Goal: Find specific page/section: Find specific page/section

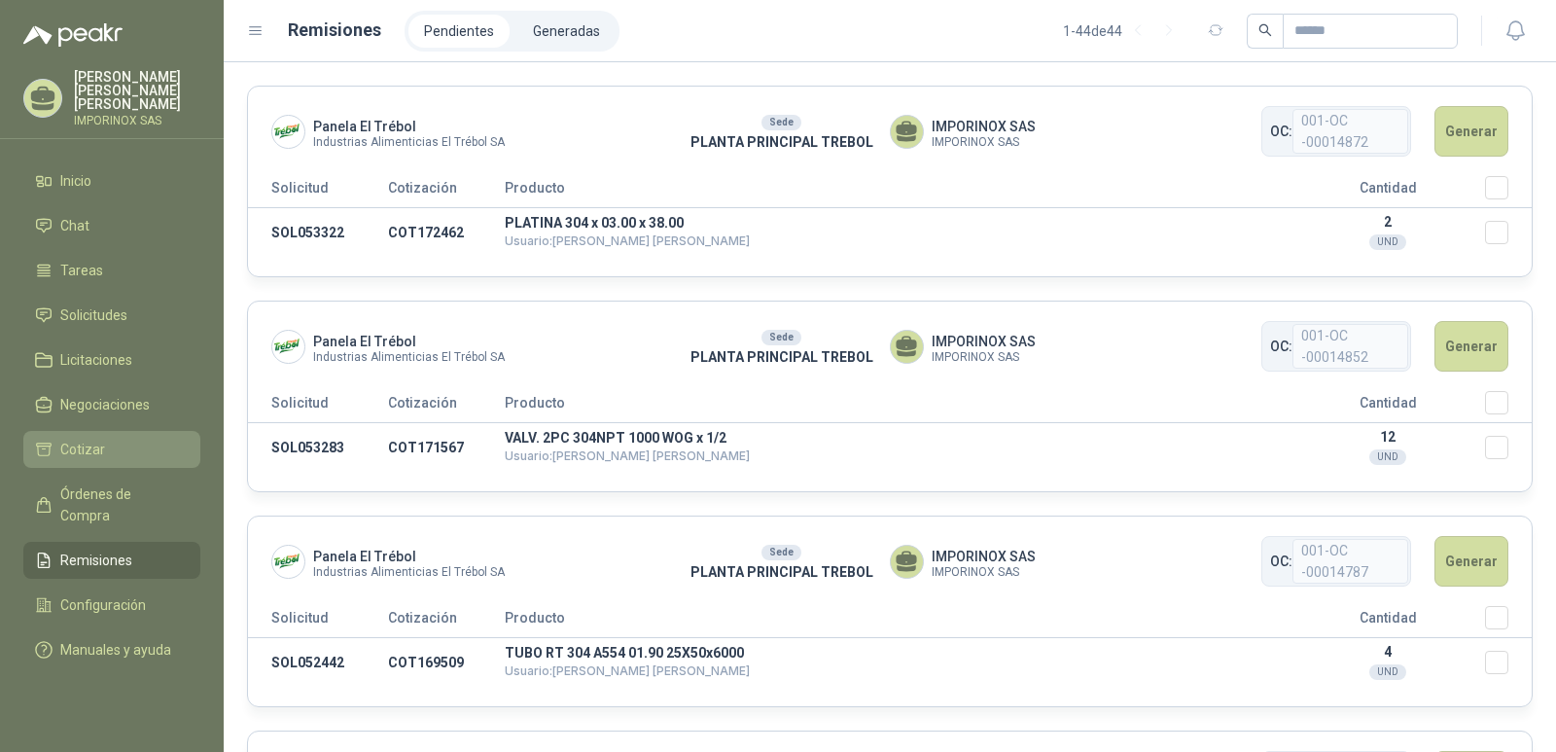
click at [72, 439] on span "Cotizar" at bounding box center [82, 449] width 45 height 21
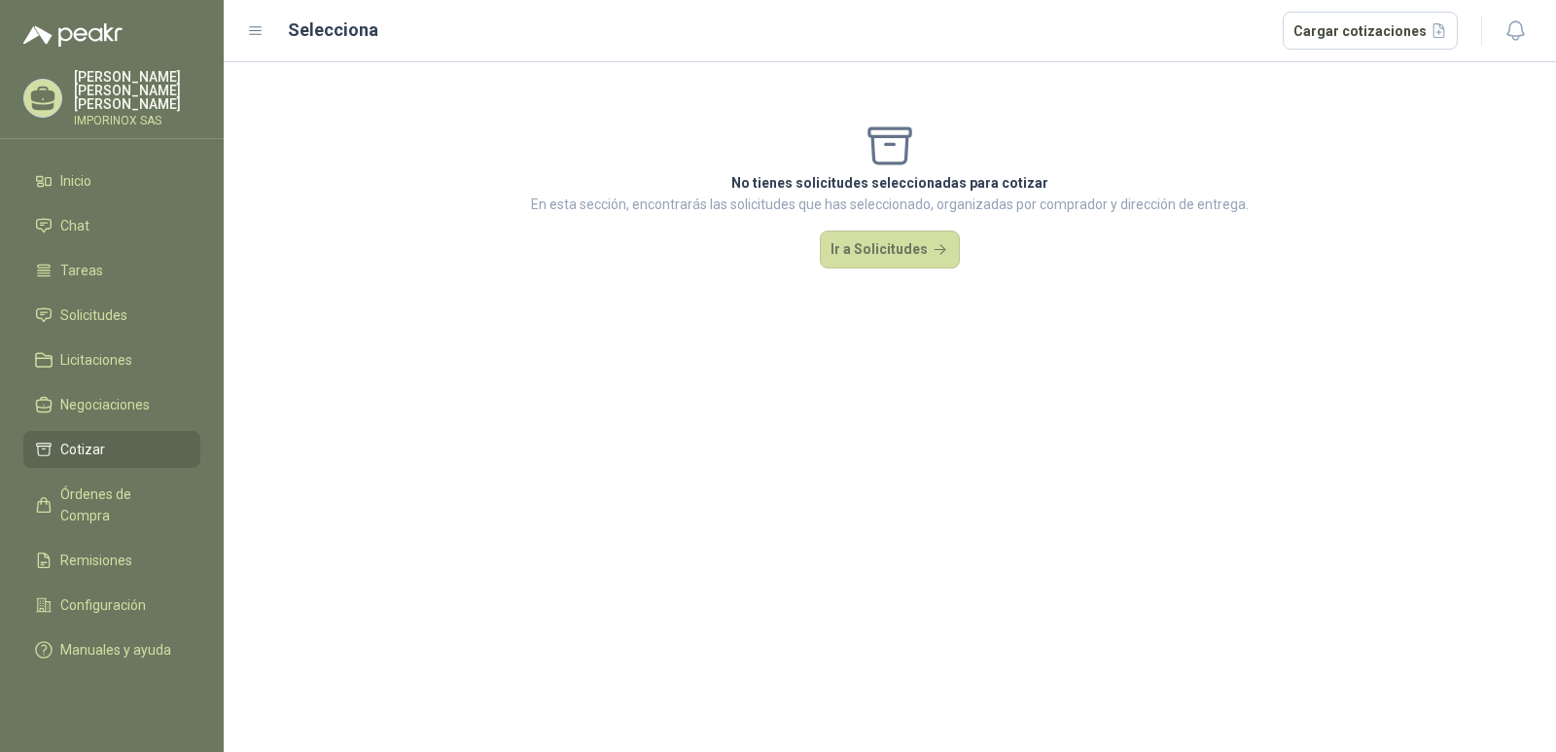
drag, startPoint x: 906, startPoint y: 246, endPoint x: 948, endPoint y: 282, distance: 55.9
click at [907, 245] on button "Ir a Solicitudes" at bounding box center [890, 250] width 140 height 39
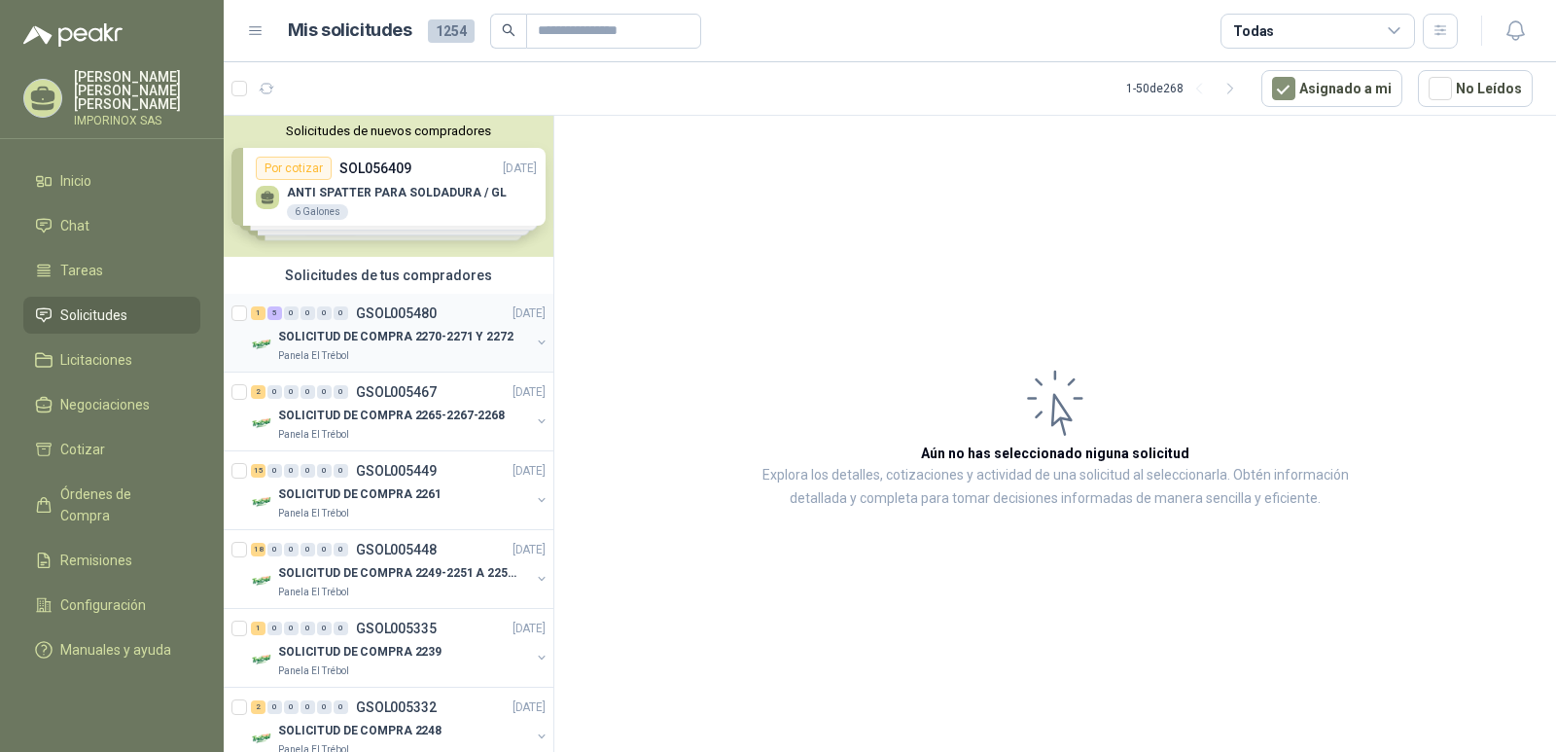
drag, startPoint x: 352, startPoint y: 339, endPoint x: 369, endPoint y: 339, distance: 16.6
click at [352, 339] on p "SOLICITUD DE COMPRA 2270-2271 Y 2272" at bounding box center [395, 337] width 235 height 18
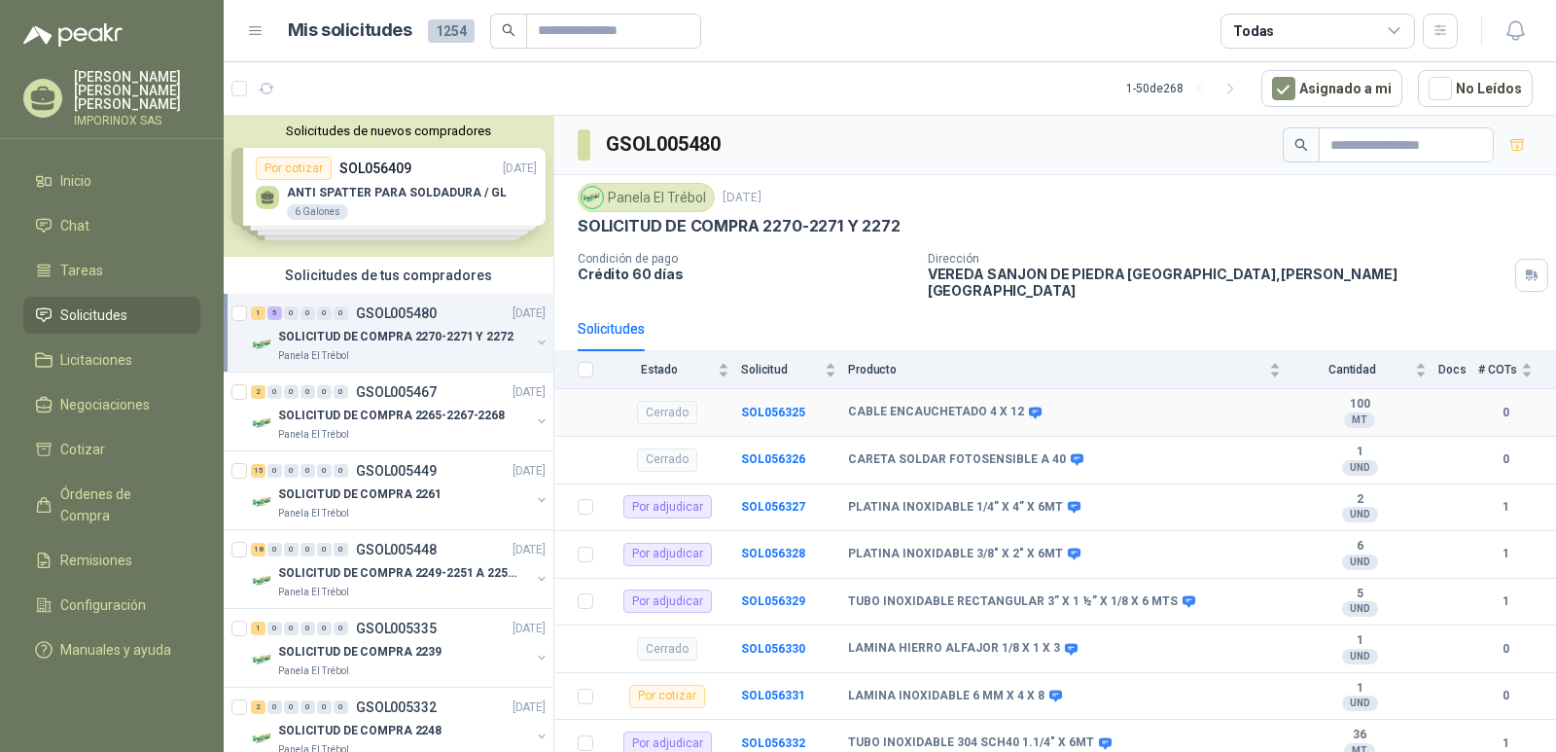
scroll to position [43, 0]
